Goal: Information Seeking & Learning: Learn about a topic

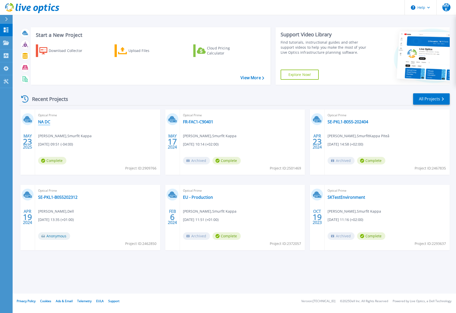
click at [46, 123] on link "NA DC" at bounding box center [44, 121] width 12 height 5
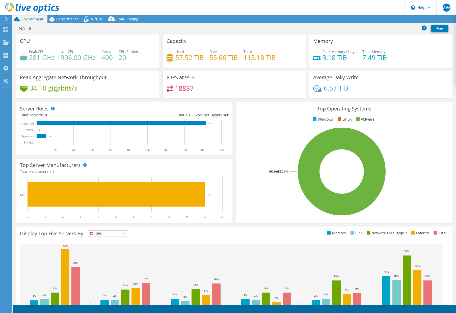
select select "USD"
click at [66, 20] on span "Performance" at bounding box center [67, 19] width 22 height 5
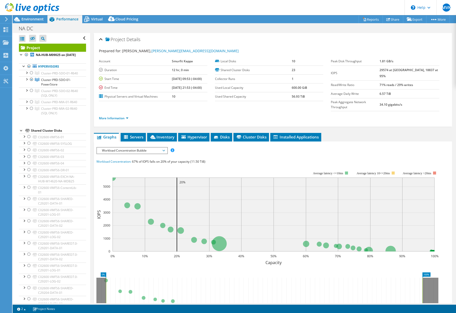
click at [135, 148] on span "Workload Concentration Bubble" at bounding box center [131, 151] width 65 height 6
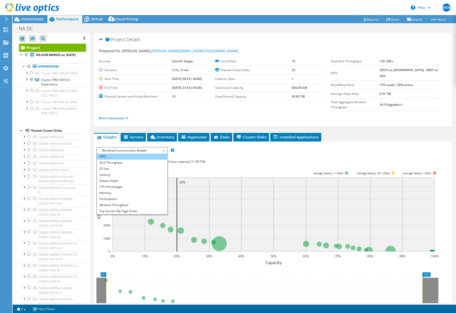
click at [109, 154] on li "IOPS" at bounding box center [132, 157] width 70 height 6
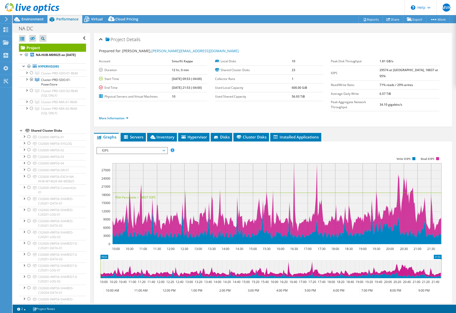
click at [438, 157] on rect at bounding box center [437, 158] width 3 height 3
click at [438, 151] on rect at bounding box center [268, 200] width 345 height 101
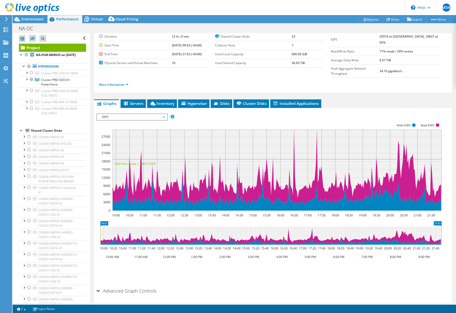
scroll to position [41, 0]
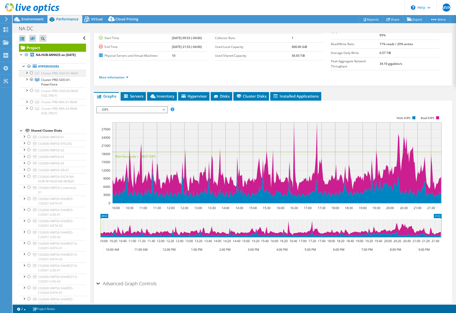
click at [32, 76] on div at bounding box center [31, 73] width 5 height 6
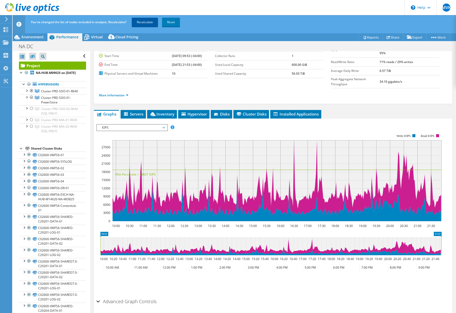
click at [145, 22] on link "Recalculate" at bounding box center [145, 22] width 26 height 9
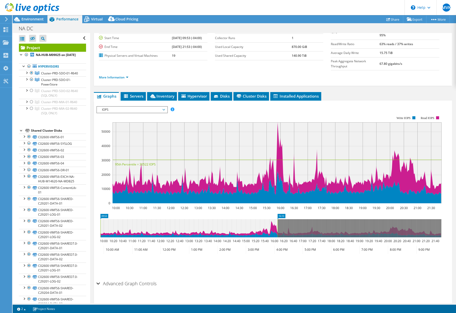
drag, startPoint x: 442, startPoint y: 219, endPoint x: 279, endPoint y: 222, distance: 163.8
click at [279, 222] on rect at bounding box center [278, 228] width 2 height 18
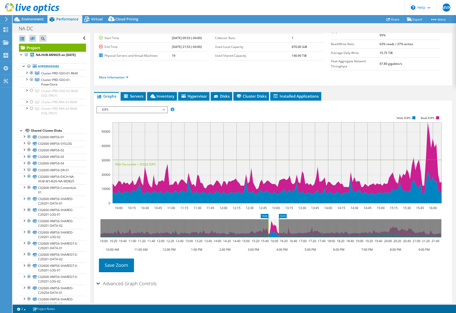
drag, startPoint x: 100, startPoint y: 218, endPoint x: 268, endPoint y: 219, distance: 167.8
click at [268, 219] on rect at bounding box center [268, 228] width 2 height 18
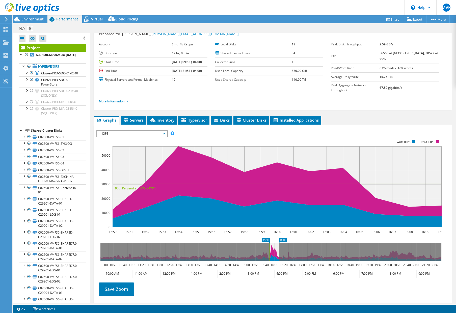
scroll to position [0, 0]
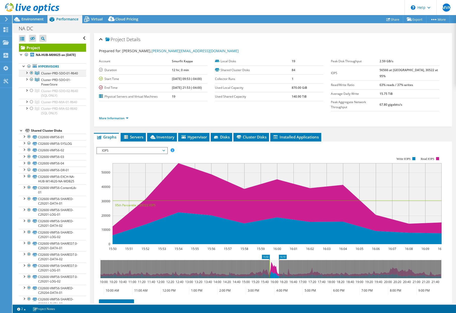
drag, startPoint x: 31, startPoint y: 90, endPoint x: 30, endPoint y: 78, distance: 12.0
click at [31, 83] on div at bounding box center [31, 79] width 5 height 6
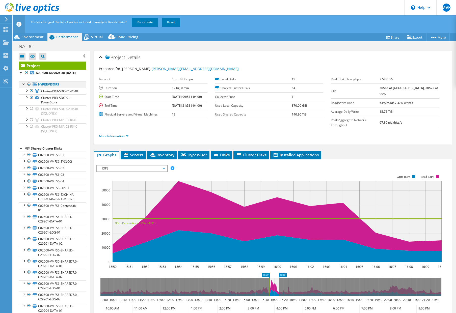
click at [28, 87] on div at bounding box center [28, 84] width 5 height 6
click at [32, 94] on div at bounding box center [31, 91] width 5 height 6
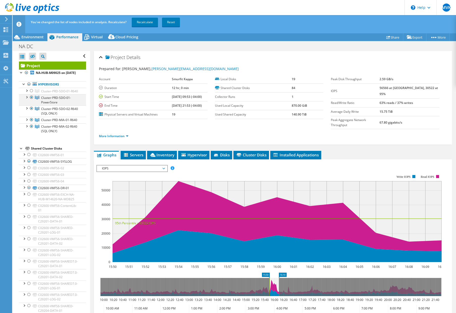
click at [31, 100] on div at bounding box center [31, 97] width 5 height 6
click at [145, 21] on link "Recalculate" at bounding box center [145, 22] width 26 height 9
click at [26, 72] on div at bounding box center [26, 73] width 5 height 6
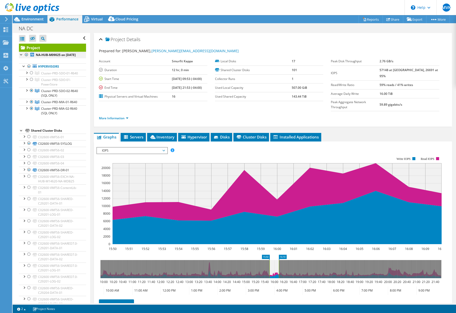
click at [26, 54] on div at bounding box center [26, 55] width 5 height 6
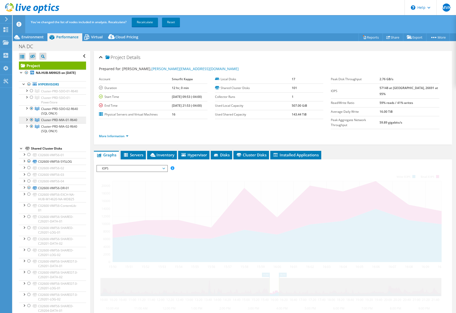
click at [31, 123] on div at bounding box center [31, 120] width 5 height 6
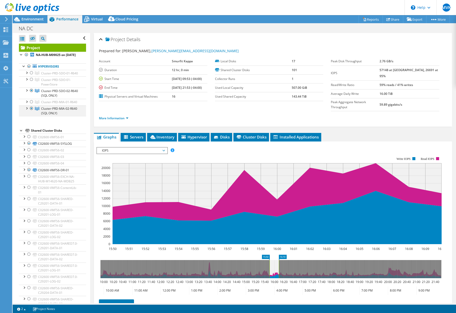
click at [31, 112] on div at bounding box center [31, 108] width 5 height 6
click at [31, 83] on div at bounding box center [31, 79] width 5 height 6
click at [32, 76] on div at bounding box center [31, 73] width 5 height 6
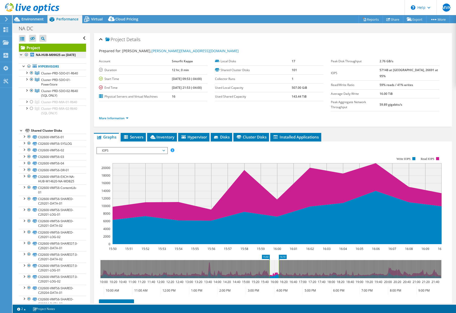
click at [26, 54] on div at bounding box center [26, 55] width 5 height 6
click at [26, 56] on div at bounding box center [26, 55] width 5 height 6
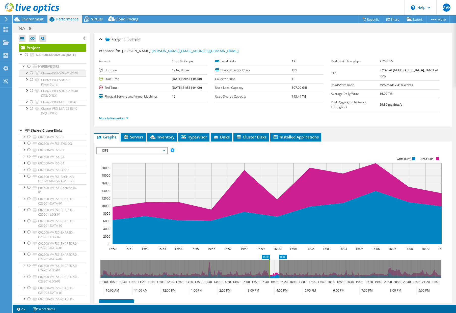
click at [31, 76] on div at bounding box center [31, 73] width 5 height 6
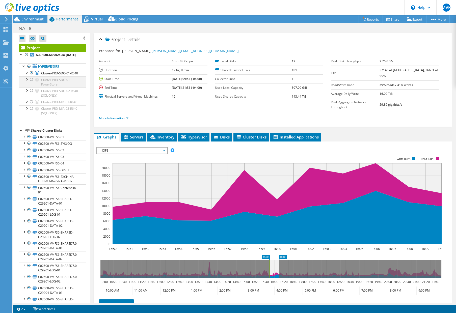
click at [32, 83] on div at bounding box center [31, 79] width 5 height 6
click at [32, 94] on div at bounding box center [31, 91] width 5 height 6
click at [284, 35] on div "Project Details" at bounding box center [273, 39] width 348 height 11
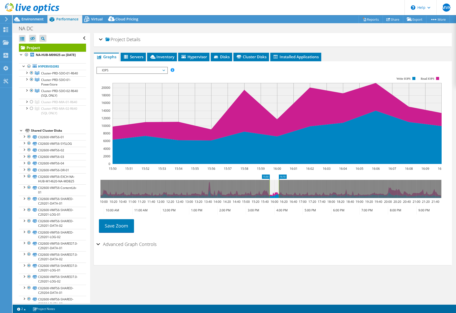
click at [52, 47] on link "Project" at bounding box center [52, 48] width 67 height 8
click at [28, 21] on span "Environment" at bounding box center [32, 19] width 22 height 5
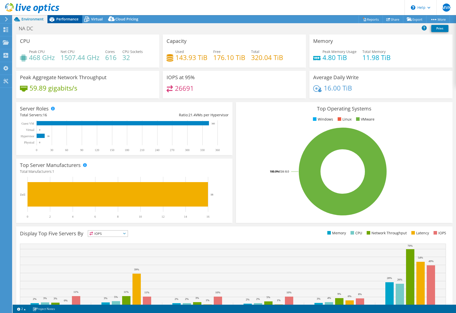
click at [62, 20] on span "Performance" at bounding box center [67, 19] width 22 height 5
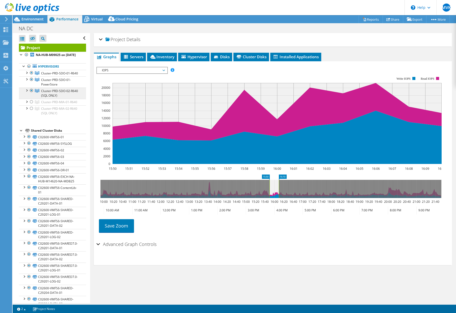
click at [37, 75] on icon at bounding box center [37, 73] width 5 height 4
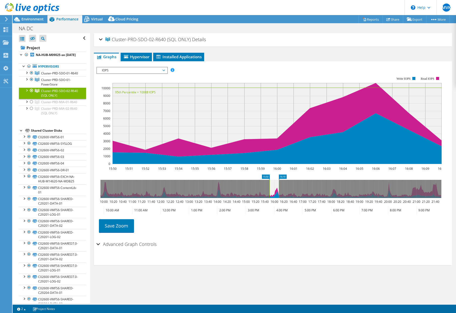
click at [31, 94] on div at bounding box center [31, 91] width 5 height 6
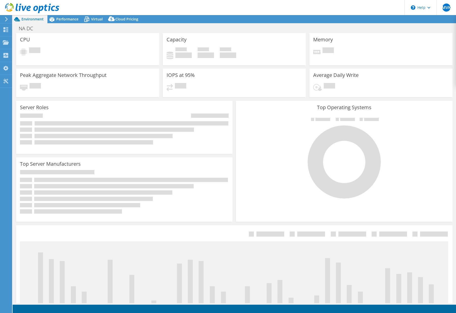
select select "USD"
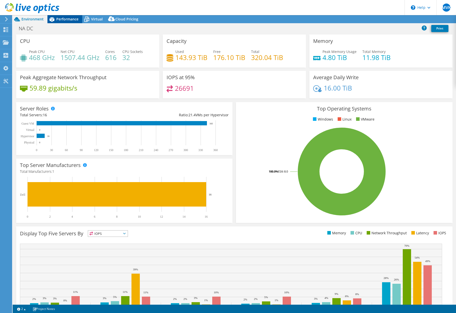
click at [66, 18] on span "Performance" at bounding box center [67, 19] width 22 height 5
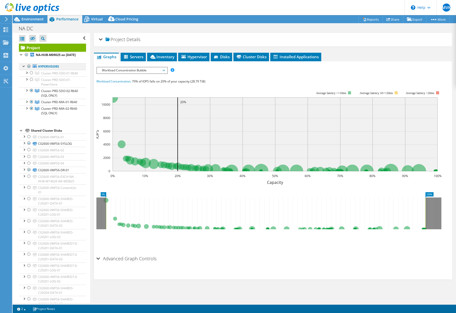
click at [29, 69] on div at bounding box center [28, 66] width 5 height 6
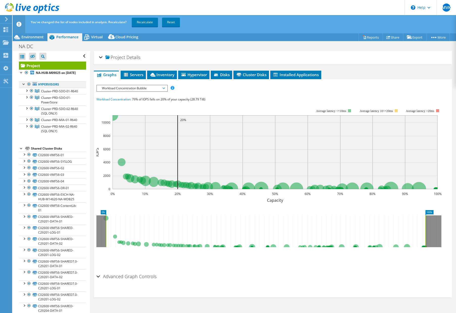
click at [29, 87] on div at bounding box center [28, 84] width 5 height 6
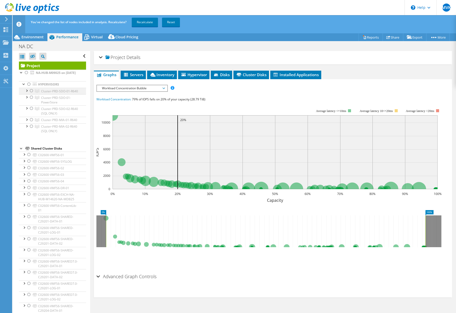
click at [31, 94] on div at bounding box center [31, 91] width 5 height 6
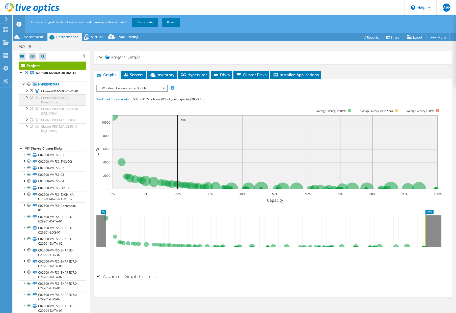
click at [31, 100] on div at bounding box center [31, 97] width 5 height 6
click at [32, 112] on div at bounding box center [31, 108] width 5 height 6
click at [144, 22] on link "Recalculate" at bounding box center [145, 22] width 26 height 9
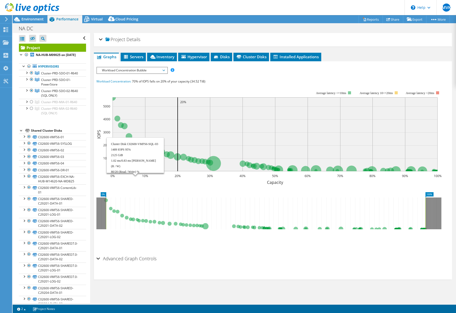
click at [142, 68] on span "Workload Concentration Bubble" at bounding box center [131, 70] width 65 height 6
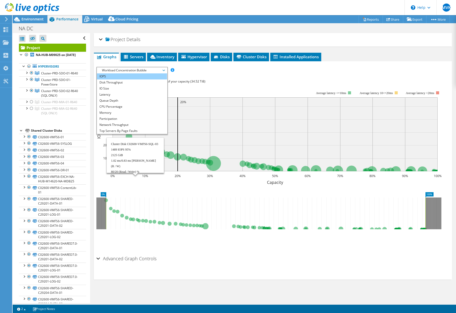
click at [107, 76] on li "IOPS" at bounding box center [132, 76] width 70 height 6
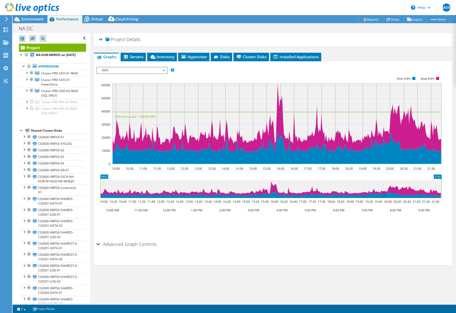
drag, startPoint x: 267, startPoint y: 188, endPoint x: 285, endPoint y: 188, distance: 17.9
click at [285, 188] on icon at bounding box center [270, 189] width 341 height 18
click at [443, 190] on icon "09:53 21:53 10:00 10:20 10:40 11:00 11:20 11:40 12:00 12:20 12:40 13:00 13:20 1…" at bounding box center [270, 195] width 349 height 40
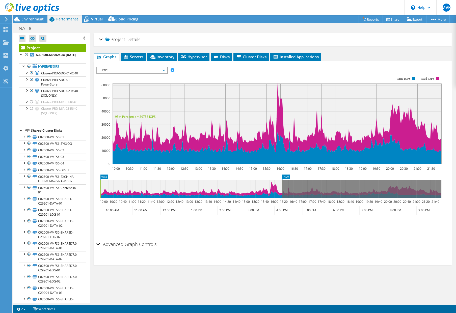
drag, startPoint x: 442, startPoint y: 190, endPoint x: 283, endPoint y: 196, distance: 159.4
click at [283, 196] on rect at bounding box center [282, 189] width 2 height 18
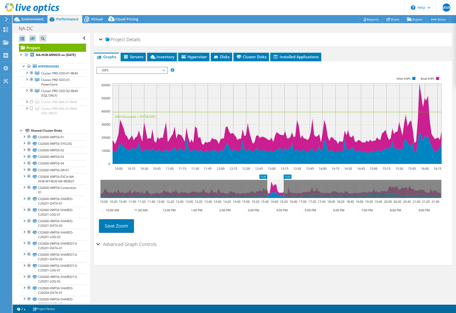
drag, startPoint x: 117, startPoint y: 187, endPoint x: 267, endPoint y: 190, distance: 149.9
click at [267, 190] on rect at bounding box center [267, 189] width 2 height 18
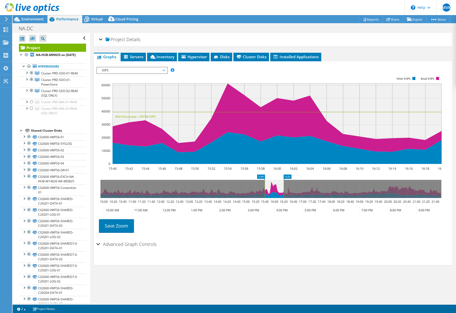
click at [141, 71] on span "IOPS" at bounding box center [131, 70] width 65 height 6
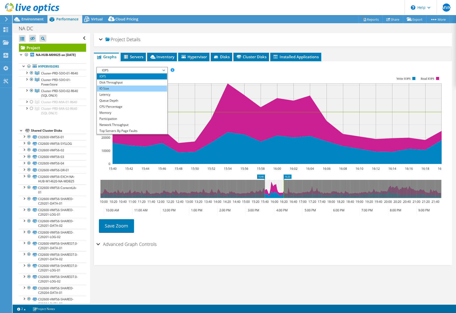
click at [111, 89] on li "IO Size" at bounding box center [132, 89] width 70 height 6
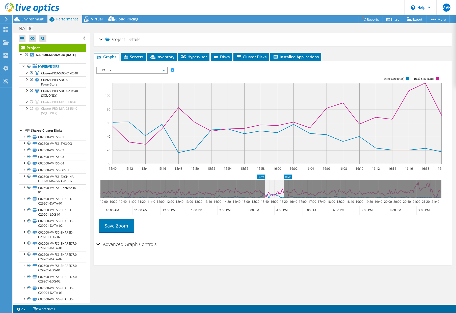
click at [284, 189] on rect at bounding box center [284, 189] width 2 height 18
drag, startPoint x: 264, startPoint y: 188, endPoint x: 258, endPoint y: 188, distance: 6.6
click at [258, 188] on rect at bounding box center [258, 189] width 2 height 18
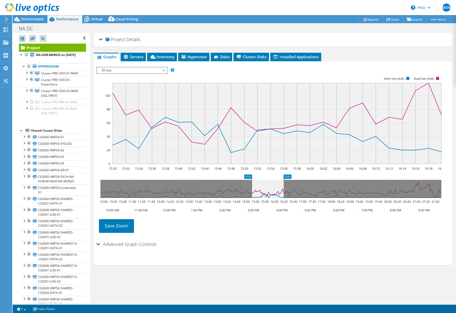
drag, startPoint x: 261, startPoint y: 187, endPoint x: 253, endPoint y: 188, distance: 8.1
click at [253, 188] on rect at bounding box center [252, 189] width 2 height 18
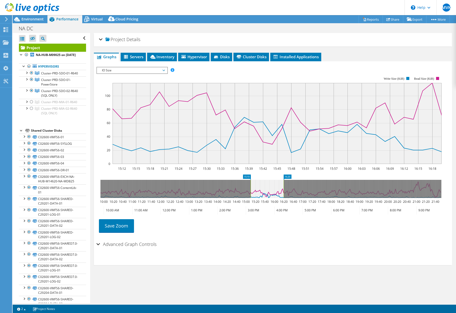
click at [125, 248] on h2 "Advanced Graph Controls" at bounding box center [126, 244] width 60 height 10
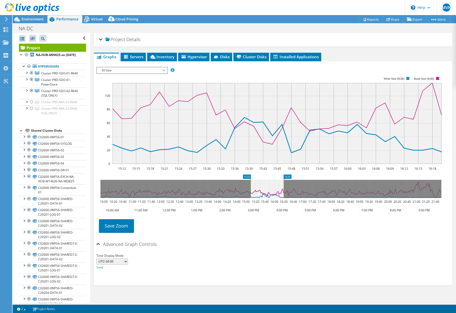
click at [397, 80] on text "Write Size (KiB)" at bounding box center [394, 79] width 21 height 4
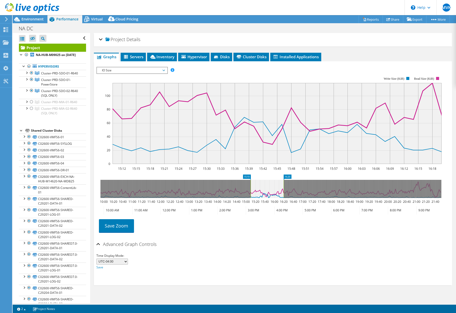
click at [438, 78] on rect at bounding box center [437, 78] width 3 height 3
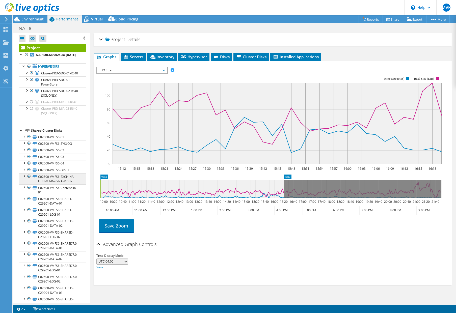
drag, startPoint x: 251, startPoint y: 191, endPoint x: 79, endPoint y: 196, distance: 171.9
click at [79, 196] on div "Open All Close All Hide Excluded Nodes Project Tree Filter" at bounding box center [234, 168] width 443 height 270
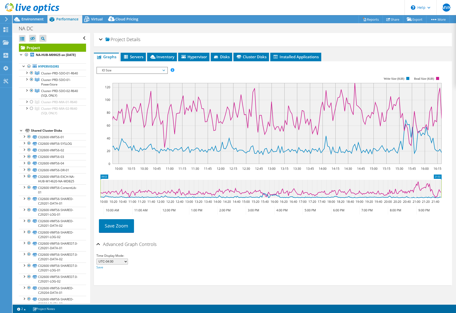
drag, startPoint x: 284, startPoint y: 191, endPoint x: 468, endPoint y: 191, distance: 184.2
click at [456, 191] on html "MVK End User [PERSON_NAME] [EMAIL_ADDRESS][DOMAIN_NAME] Smurfit Kappa My Profil…" at bounding box center [228, 156] width 456 height 313
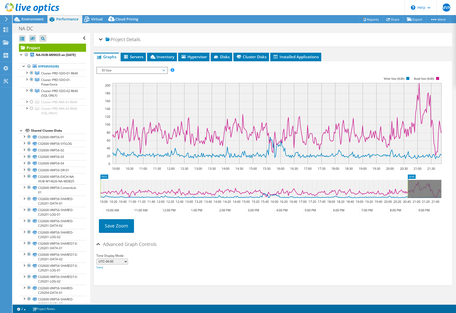
drag, startPoint x: 441, startPoint y: 190, endPoint x: 407, endPoint y: 190, distance: 33.6
click at [407, 190] on rect at bounding box center [408, 189] width 2 height 18
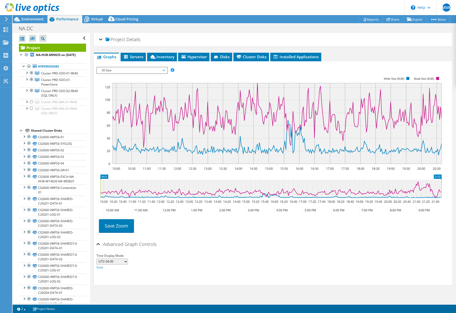
drag, startPoint x: 407, startPoint y: 190, endPoint x: 457, endPoint y: 189, distance: 50.0
click at [456, 189] on html "MVK End User [PERSON_NAME] [EMAIL_ADDRESS][DOMAIN_NAME] Smurfit Kappa My Profil…" at bounding box center [228, 156] width 456 height 313
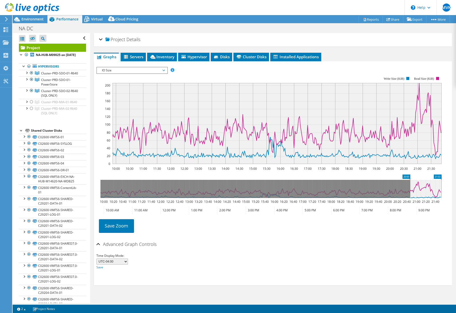
drag, startPoint x: 100, startPoint y: 189, endPoint x: 409, endPoint y: 190, distance: 309.7
click at [409, 190] on rect at bounding box center [410, 189] width 2 height 18
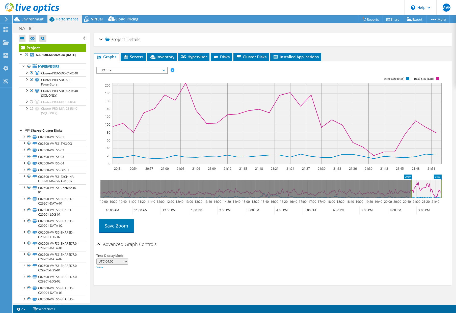
click at [122, 71] on span "IO Size" at bounding box center [131, 70] width 65 height 6
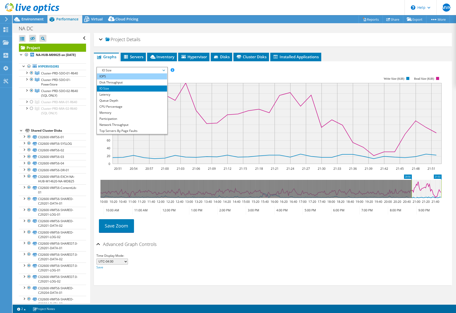
click at [113, 76] on li "IOPS" at bounding box center [132, 76] width 70 height 6
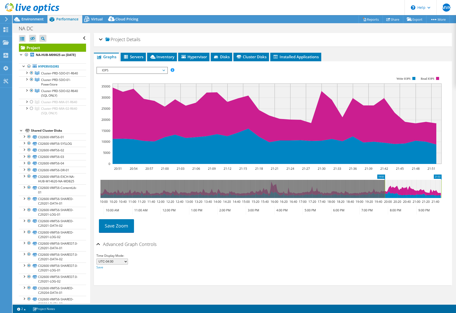
drag, startPoint x: 412, startPoint y: 190, endPoint x: 385, endPoint y: 190, distance: 26.8
click at [385, 190] on rect at bounding box center [385, 189] width 2 height 18
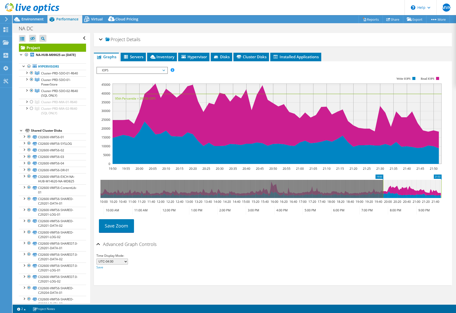
click at [124, 75] on rect at bounding box center [268, 120] width 345 height 101
click at [123, 72] on span "IOPS" at bounding box center [131, 70] width 65 height 6
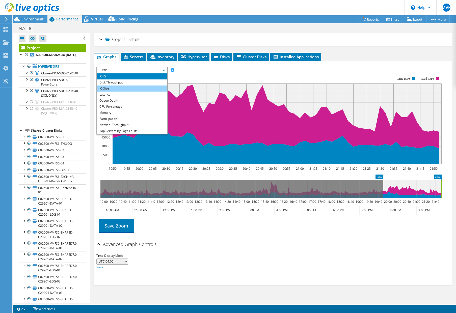
click at [112, 90] on li "IO Size" at bounding box center [132, 89] width 70 height 6
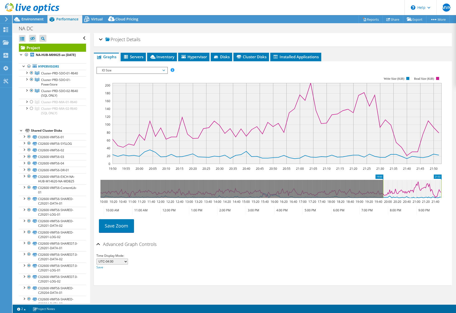
click at [127, 71] on span "IO Size" at bounding box center [131, 70] width 65 height 6
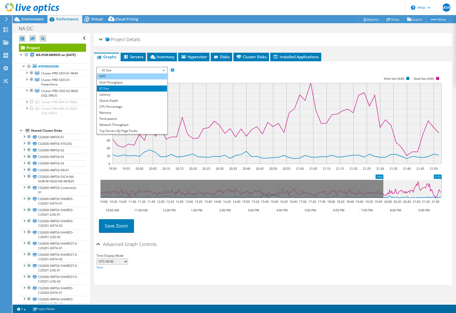
click at [123, 78] on li "IOPS" at bounding box center [132, 76] width 70 height 6
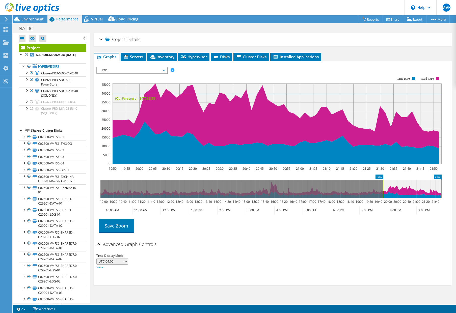
click at [122, 72] on span "IOPS" at bounding box center [131, 70] width 65 height 6
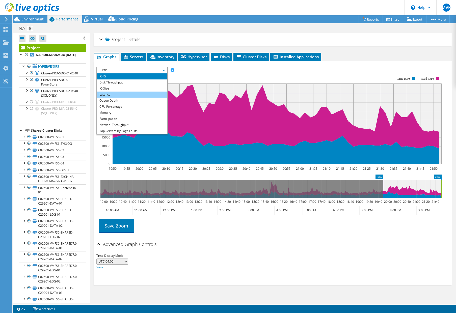
click at [117, 94] on li "Latency" at bounding box center [132, 95] width 70 height 6
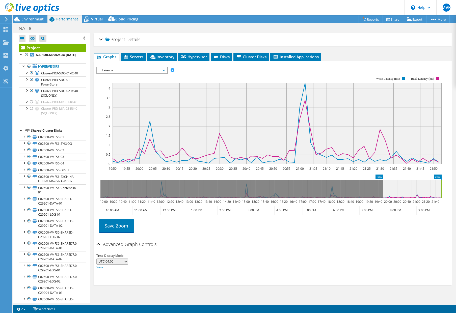
click at [119, 70] on span "Latency" at bounding box center [131, 70] width 65 height 6
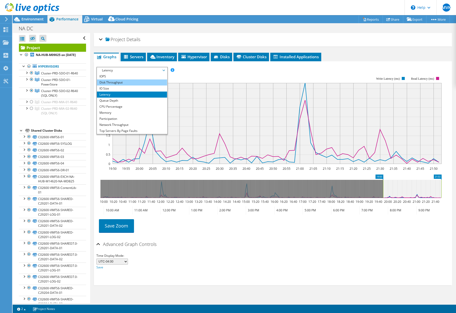
click at [115, 83] on li "Disk Throughput" at bounding box center [132, 82] width 70 height 6
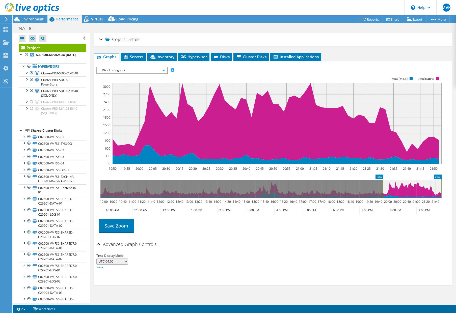
click at [140, 69] on span "Disk Throughput" at bounding box center [131, 70] width 65 height 6
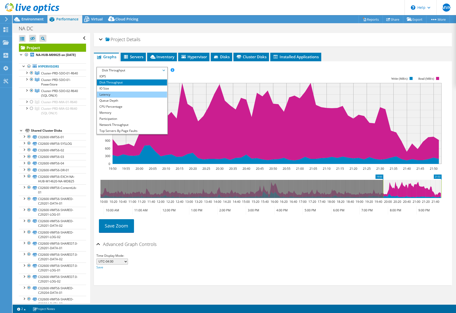
click at [109, 93] on li "Latency" at bounding box center [132, 95] width 70 height 6
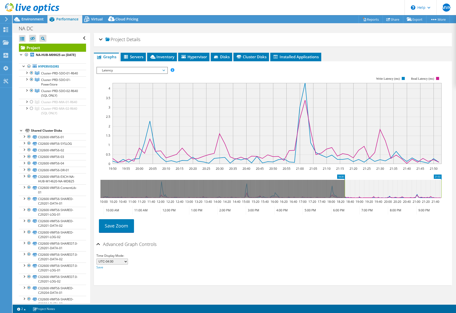
drag, startPoint x: 383, startPoint y: 190, endPoint x: 344, endPoint y: 190, distance: 38.4
click at [344, 190] on rect at bounding box center [345, 189] width 2 height 18
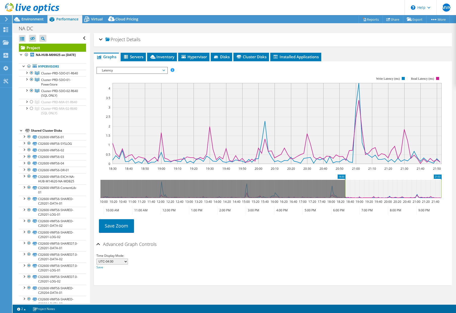
click at [185, 272] on div "Advanced Graph Controls Time Display Mode: UTC-12:00 UTC-11:00 UTC-10:00 UTC-09…" at bounding box center [272, 262] width 353 height 46
click at [140, 70] on span "Latency" at bounding box center [131, 70] width 65 height 6
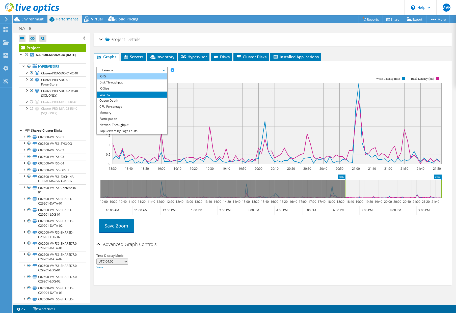
click at [116, 77] on li "IOPS" at bounding box center [132, 76] width 70 height 6
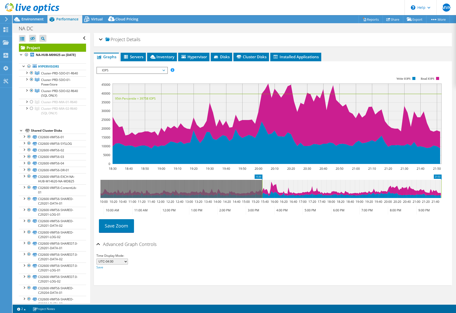
drag, startPoint x: 345, startPoint y: 188, endPoint x: 262, endPoint y: 190, distance: 83.0
click at [262, 190] on rect at bounding box center [262, 189] width 2 height 18
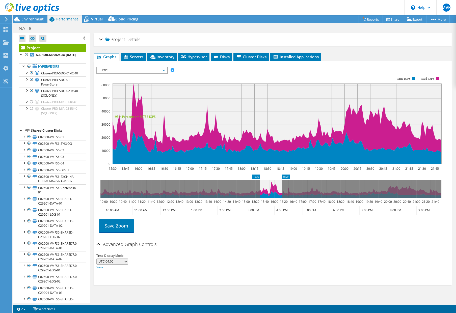
drag, startPoint x: 442, startPoint y: 187, endPoint x: 282, endPoint y: 189, distance: 159.5
click at [282, 189] on rect at bounding box center [282, 189] width 2 height 18
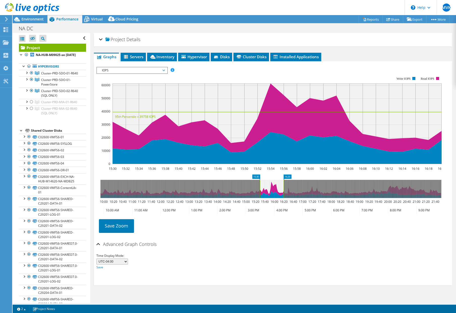
click at [235, 280] on div "Advanced Graph Controls Time Display Mode: UTC-12:00 UTC-11:00 UTC-10:00 UTC-09…" at bounding box center [272, 262] width 353 height 46
